Goal: Transaction & Acquisition: Obtain resource

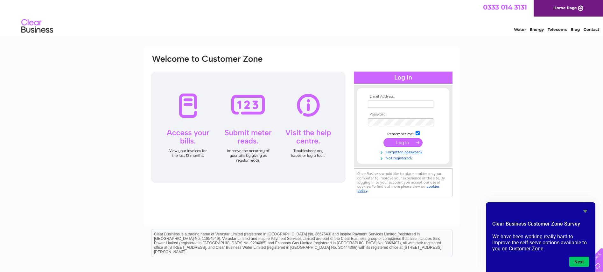
click at [382, 104] on input "text" at bounding box center [401, 103] width 66 height 7
type input "[EMAIL_ADDRESS][DOMAIN_NAME]"
click at [383, 139] on input "submit" at bounding box center [402, 143] width 39 height 9
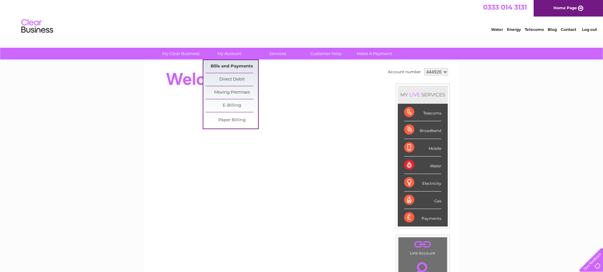
click at [232, 67] on link "Bills and Payments" at bounding box center [231, 66] width 52 height 13
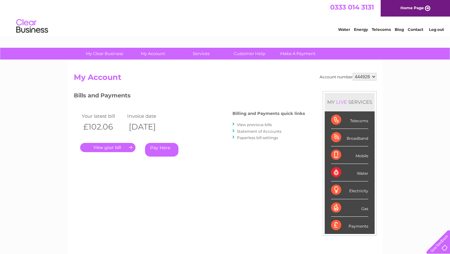
click at [261, 127] on li "View previous bills" at bounding box center [268, 124] width 73 height 6
click at [261, 126] on link "View previous bills" at bounding box center [254, 124] width 35 height 5
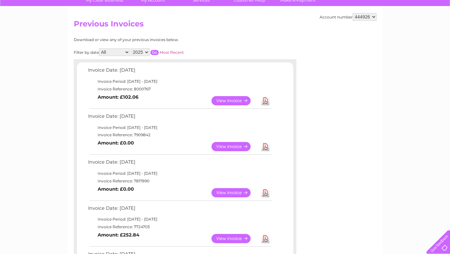
scroll to position [104, 0]
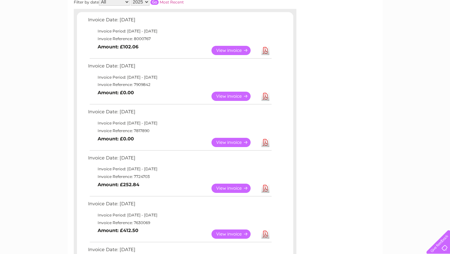
click at [236, 189] on link "View" at bounding box center [234, 187] width 47 height 9
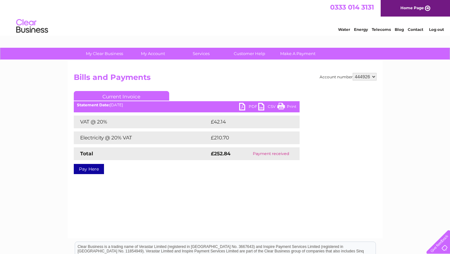
click at [253, 106] on link "PDF" at bounding box center [248, 107] width 19 height 9
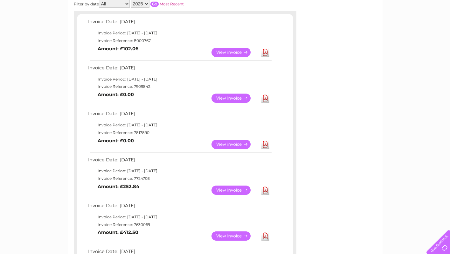
click at [232, 143] on link "View" at bounding box center [234, 144] width 47 height 9
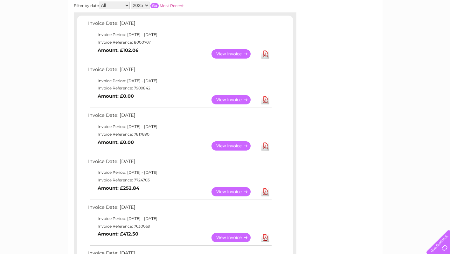
click at [228, 146] on link "View" at bounding box center [234, 145] width 47 height 9
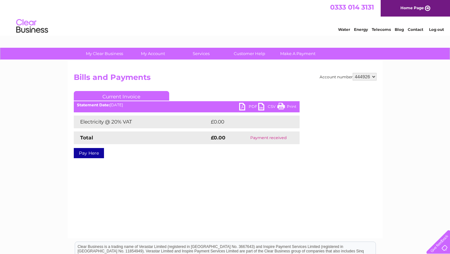
click at [246, 105] on link "PDF" at bounding box center [248, 107] width 19 height 9
click at [311, 82] on h2 "Bills and Payments" at bounding box center [225, 79] width 303 height 12
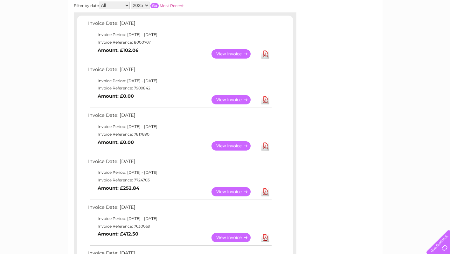
click at [224, 100] on link "View" at bounding box center [234, 99] width 47 height 9
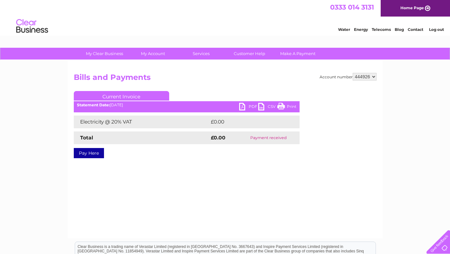
click at [252, 106] on link "PDF" at bounding box center [248, 107] width 19 height 9
